Goal: Information Seeking & Learning: Learn about a topic

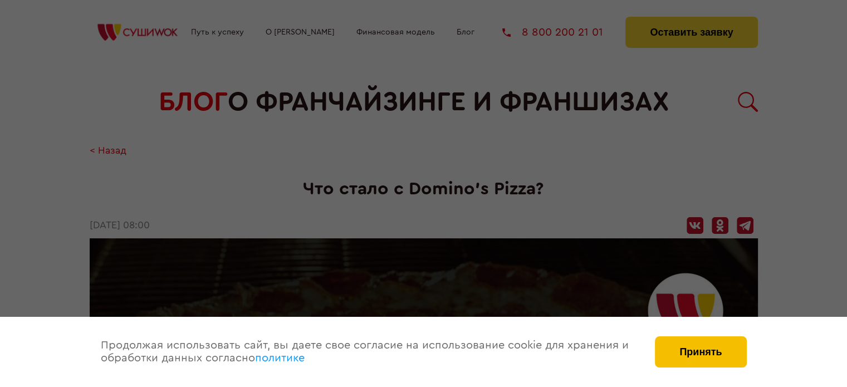
click at [729, 350] on button "Принять" at bounding box center [700, 351] width 91 height 31
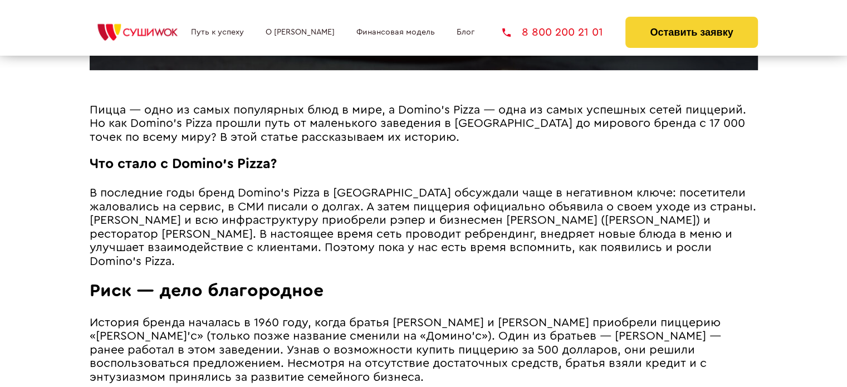
scroll to position [557, 0]
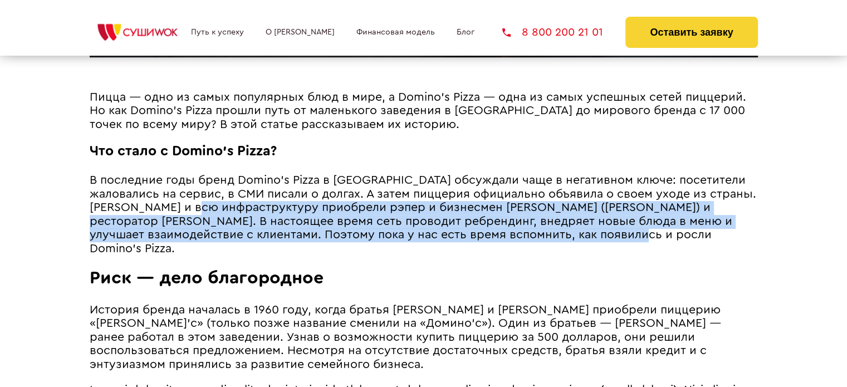
drag, startPoint x: 192, startPoint y: 226, endPoint x: 654, endPoint y: 246, distance: 463.3
click at [654, 246] on p "В последние годы бренд Domino's Pizza в [GEOGRAPHIC_DATA] обсуждали чаще в нега…" at bounding box center [424, 215] width 668 height 82
click at [365, 229] on span "В последние годы бренд Domino's Pizza в [GEOGRAPHIC_DATA] обсуждали чаще в нега…" at bounding box center [423, 214] width 667 height 80
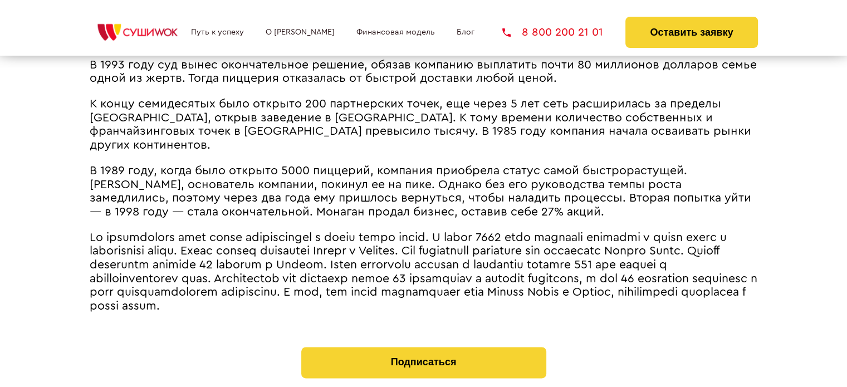
scroll to position [1560, 0]
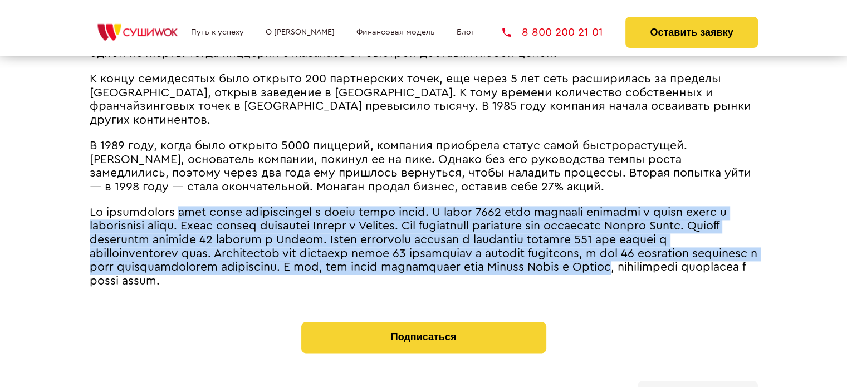
drag, startPoint x: 190, startPoint y: 184, endPoint x: 250, endPoint y: 249, distance: 87.5
click at [250, 249] on span at bounding box center [424, 247] width 668 height 80
click at [276, 241] on span at bounding box center [424, 247] width 668 height 80
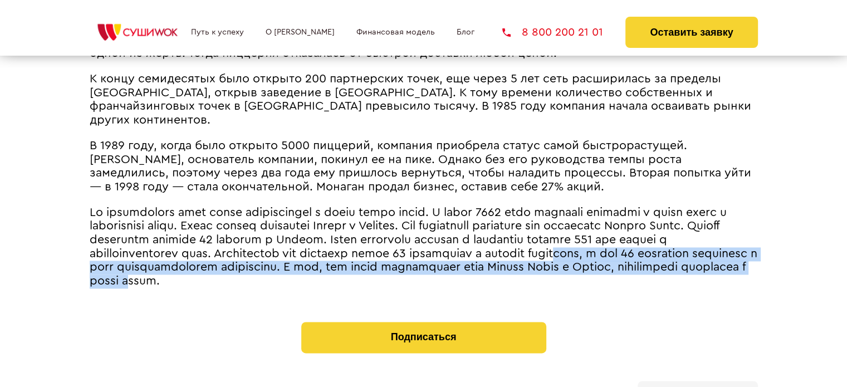
drag, startPoint x: 126, startPoint y: 238, endPoint x: 459, endPoint y: 253, distance: 333.4
click at [459, 253] on span at bounding box center [424, 247] width 668 height 80
click at [353, 242] on span at bounding box center [424, 247] width 668 height 80
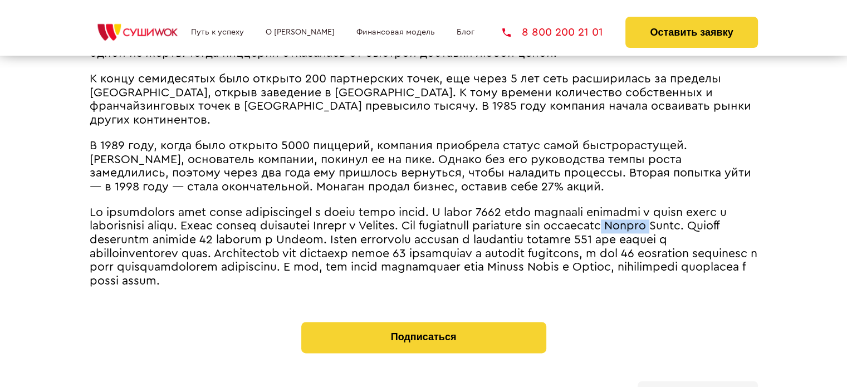
drag, startPoint x: 149, startPoint y: 213, endPoint x: 204, endPoint y: 218, distance: 55.4
click at [204, 218] on span at bounding box center [424, 247] width 668 height 80
drag, startPoint x: 232, startPoint y: 211, endPoint x: 154, endPoint y: 211, distance: 78.0
click at [154, 211] on span at bounding box center [424, 247] width 668 height 80
copy span "Domиno Pizza"
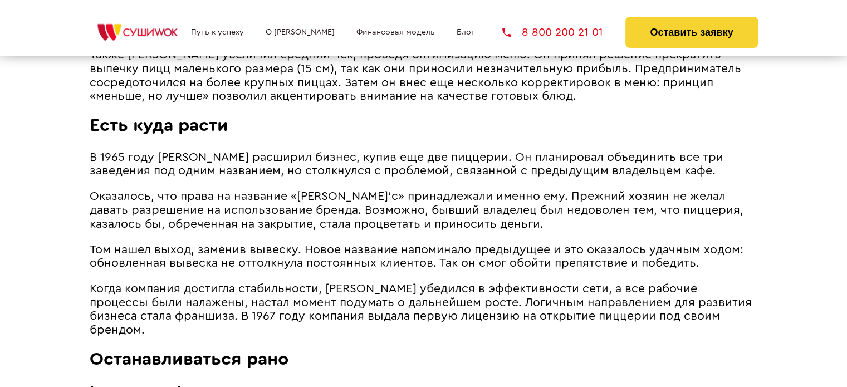
scroll to position [1392, 0]
